Goal: Task Accomplishment & Management: Use online tool/utility

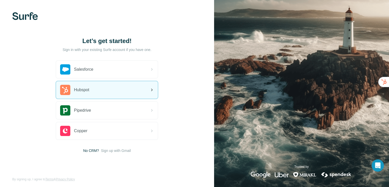
click at [145, 91] on div "Hubspot" at bounding box center [107, 89] width 102 height 17
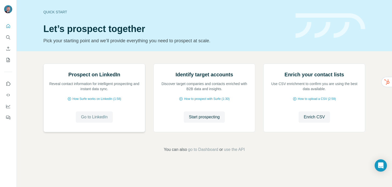
click at [95, 120] on span "Go to LinkedIn" at bounding box center [94, 117] width 27 height 6
click at [197, 120] on span "Start prospecting" at bounding box center [204, 117] width 31 height 6
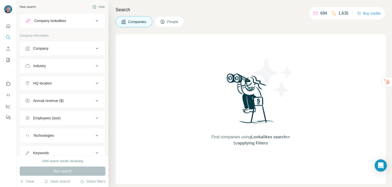
click at [57, 21] on div "Company lookalikes" at bounding box center [50, 20] width 32 height 5
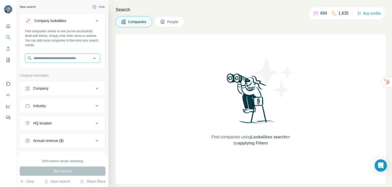
click at [42, 59] on input "text" at bounding box center [62, 57] width 75 height 9
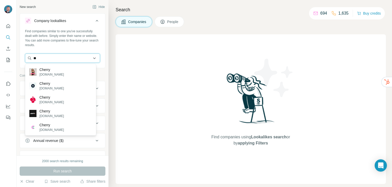
type input "*"
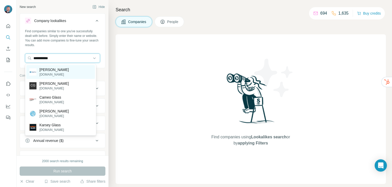
type input "**********"
click at [59, 70] on p "[PERSON_NAME]" at bounding box center [54, 69] width 29 height 5
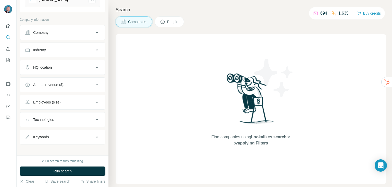
scroll to position [78, 0]
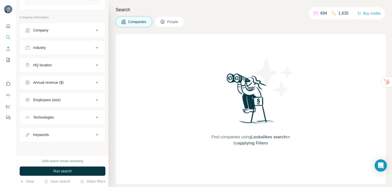
click at [79, 66] on div "HQ location" at bounding box center [59, 64] width 69 height 5
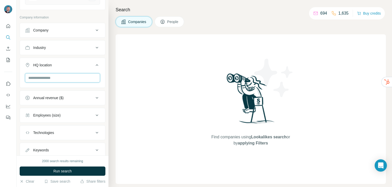
click at [51, 75] on input "text" at bounding box center [62, 77] width 75 height 9
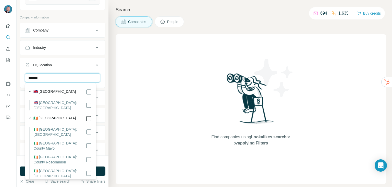
type input "*******"
click at [5, 137] on div at bounding box center [8, 93] width 17 height 187
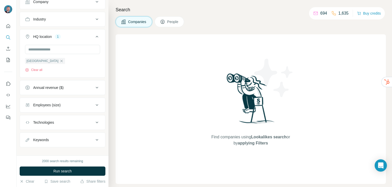
scroll to position [111, 0]
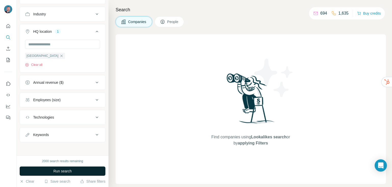
click at [63, 170] on span "Run search" at bounding box center [62, 170] width 18 height 5
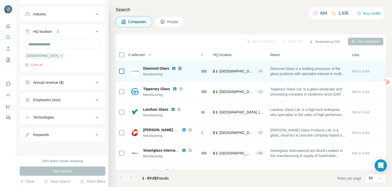
scroll to position [0, 0]
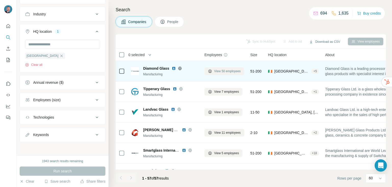
click at [225, 70] on span "View 50 employees" at bounding box center [227, 71] width 27 height 5
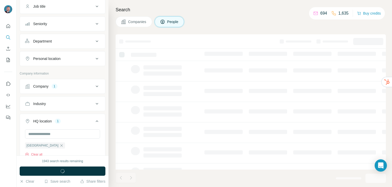
scroll to position [200, 0]
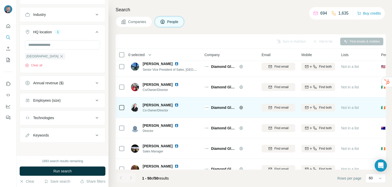
scroll to position [6, 0]
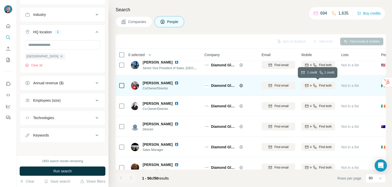
click at [311, 85] on icon "button" at bounding box center [311, 85] width 0 height 2
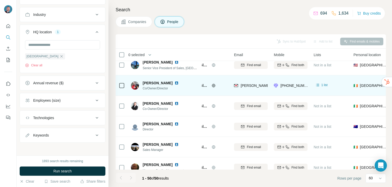
scroll to position [6, 28]
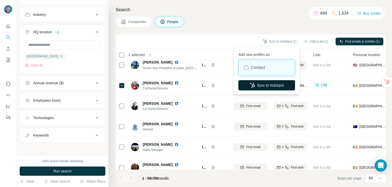
click at [261, 85] on button "Sync to HubSpot" at bounding box center [267, 85] width 57 height 10
